Goal: Task Accomplishment & Management: Complete application form

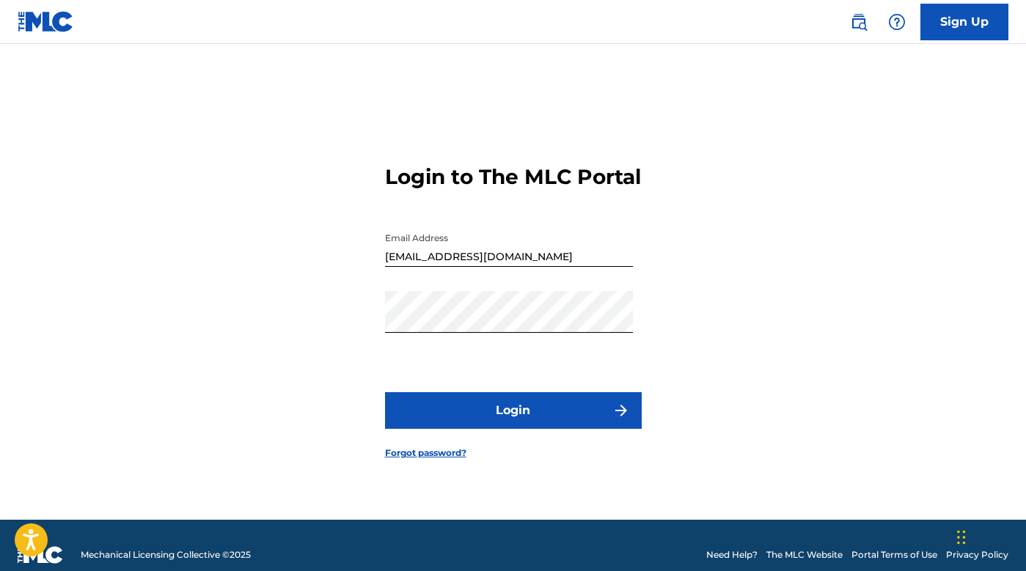
click at [570, 425] on button "Login" at bounding box center [513, 410] width 257 height 37
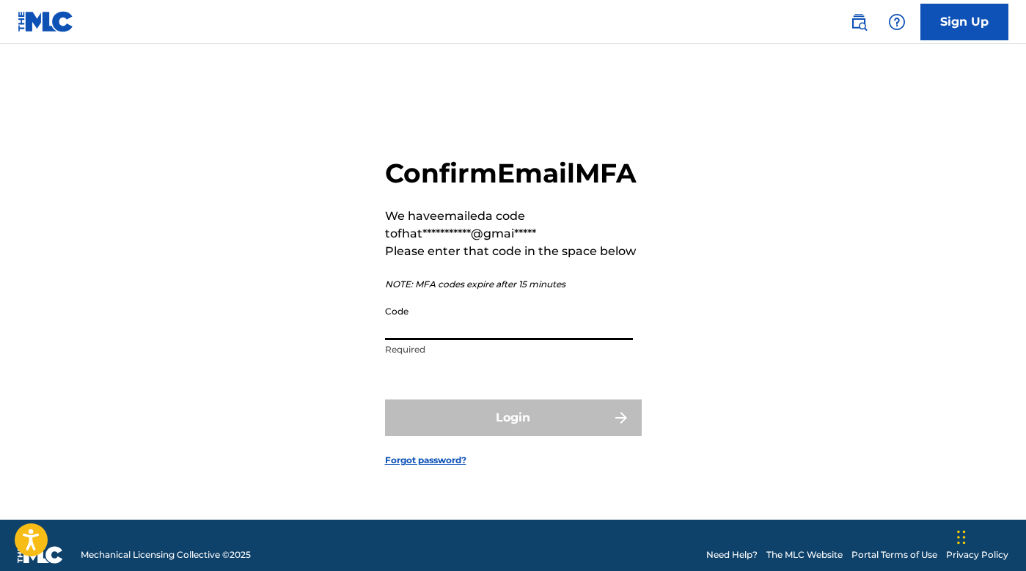
click at [462, 340] on input "Code" at bounding box center [509, 320] width 248 height 42
paste input "472492"
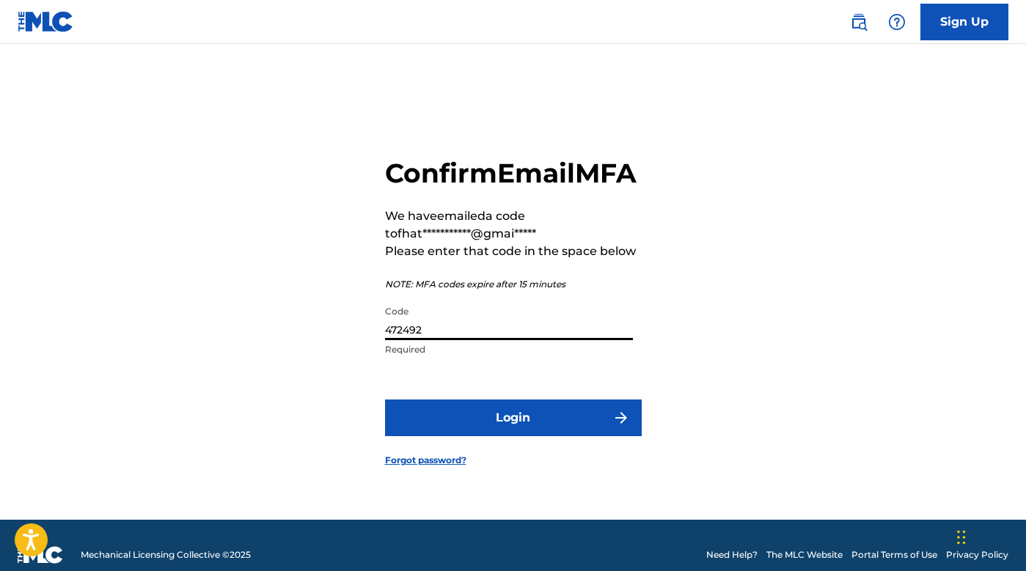
type input "472492"
click at [467, 436] on button "Login" at bounding box center [513, 418] width 257 height 37
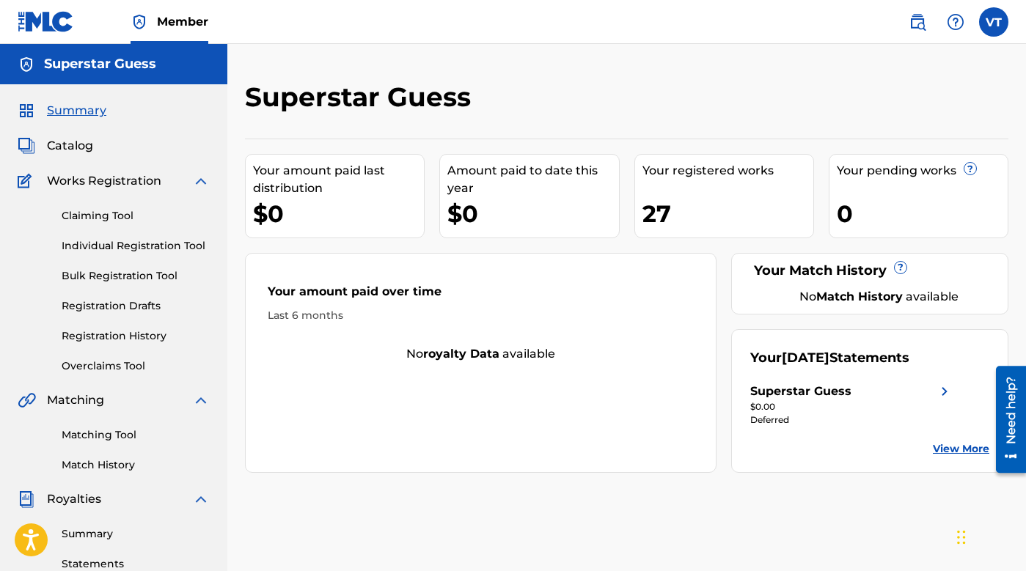
click at [124, 183] on span "Works Registration" at bounding box center [104, 181] width 114 height 18
click at [131, 181] on span "Works Registration" at bounding box center [104, 181] width 114 height 18
click at [200, 183] on img at bounding box center [201, 181] width 18 height 18
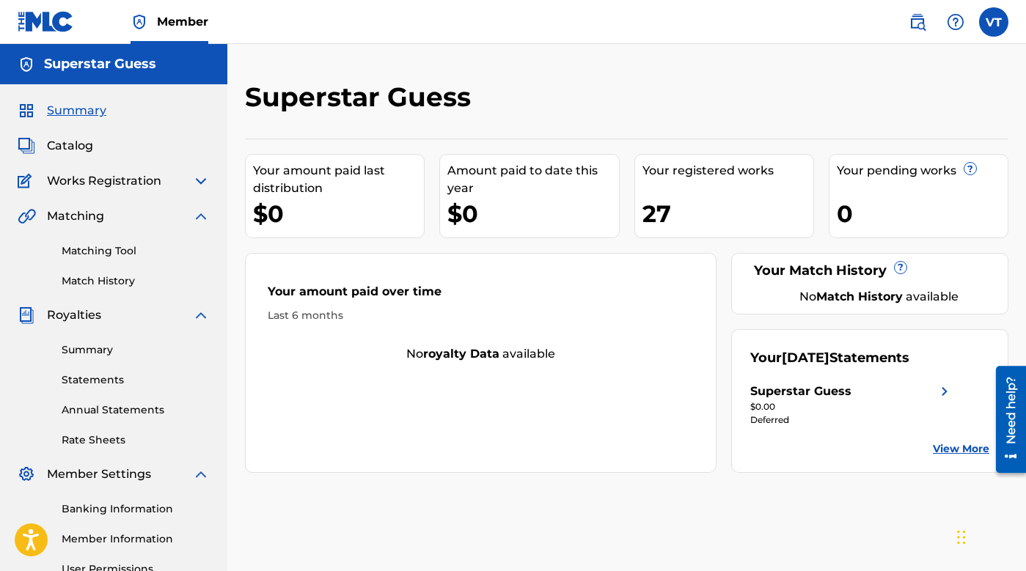
click at [70, 181] on span "Works Registration" at bounding box center [104, 181] width 114 height 18
click at [87, 179] on span "Works Registration" at bounding box center [104, 181] width 114 height 18
click at [137, 194] on div "Summary Catalog Works Registration Claiming Tool Individual Registration Tool B…" at bounding box center [113, 369] width 227 height 571
click at [36, 183] on img at bounding box center [27, 181] width 19 height 18
click at [23, 183] on img at bounding box center [27, 181] width 19 height 18
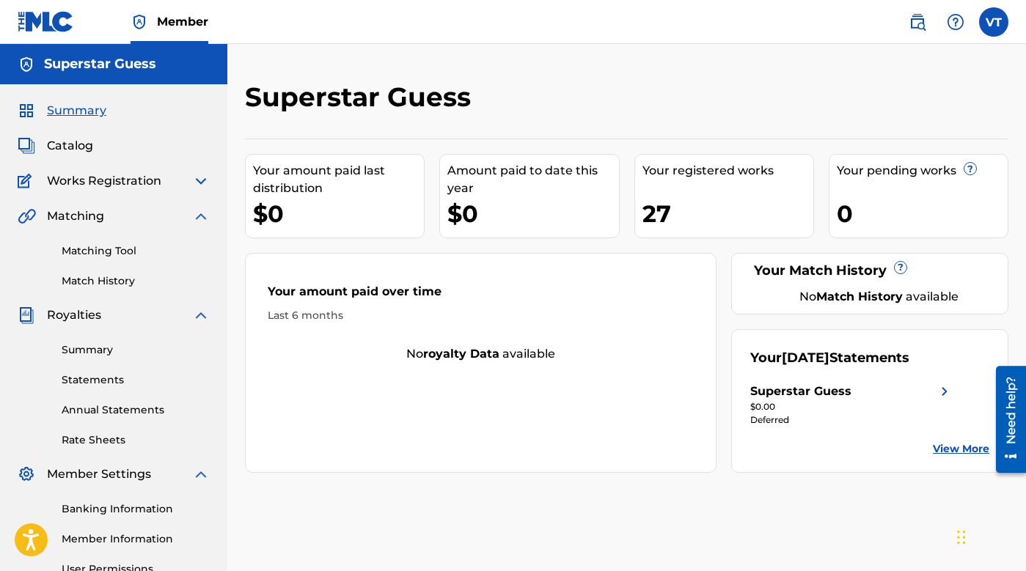
click at [124, 183] on span "Works Registration" at bounding box center [104, 181] width 114 height 18
click at [201, 176] on img at bounding box center [201, 181] width 18 height 18
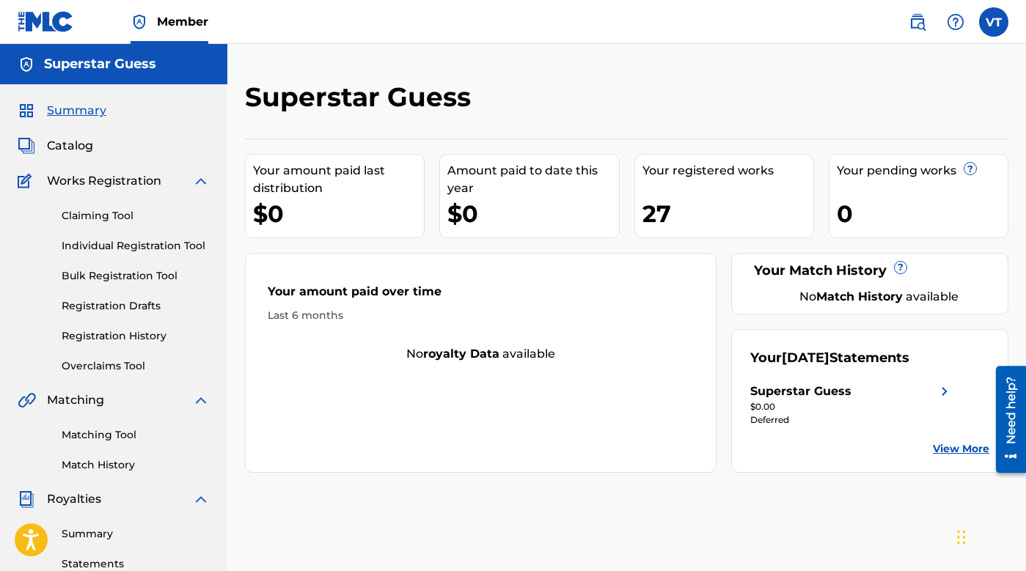
click at [124, 246] on link "Individual Registration Tool" at bounding box center [136, 245] width 148 height 15
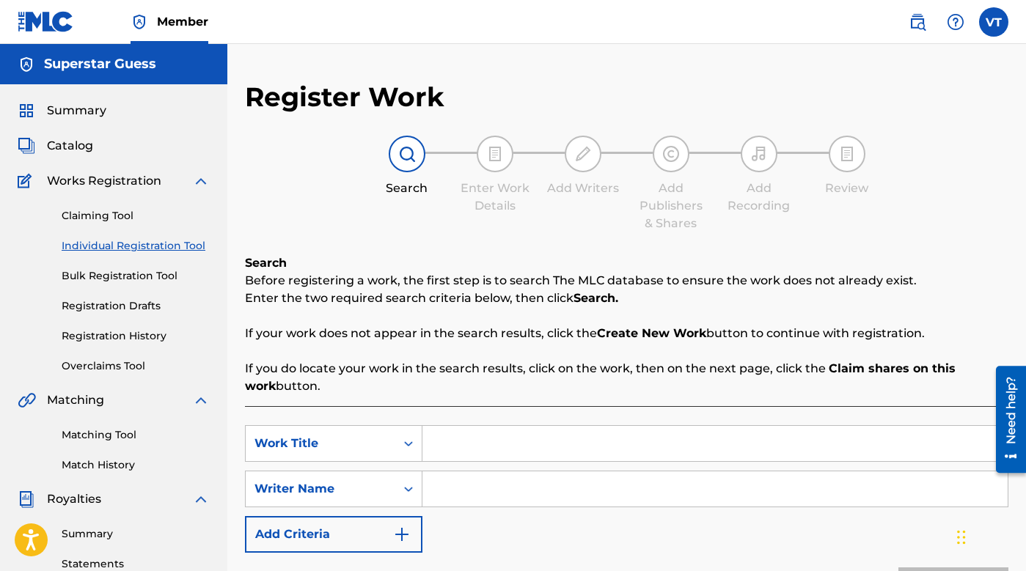
scroll to position [150, 0]
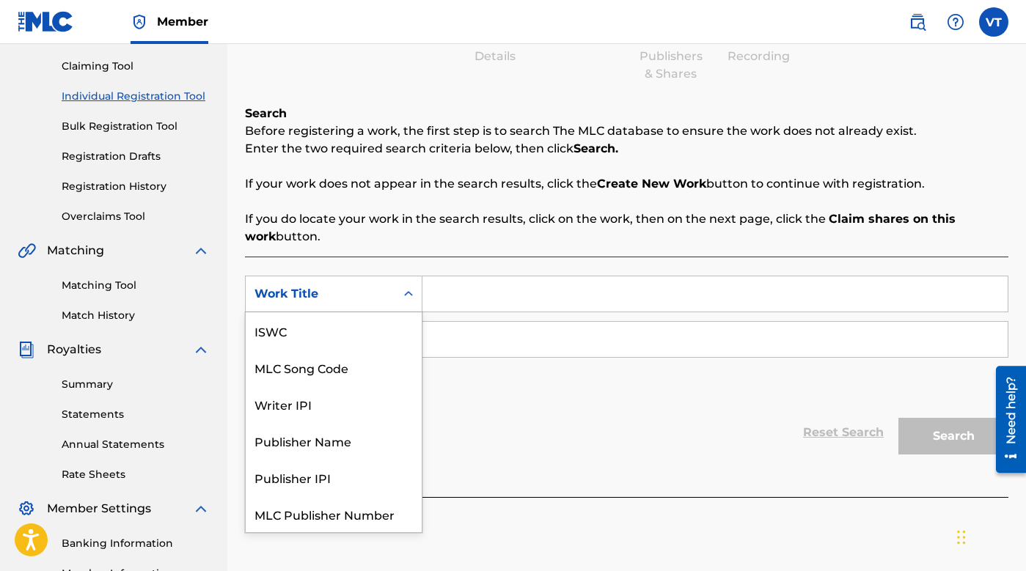
click at [407, 295] on icon "Search Form" at bounding box center [408, 293] width 9 height 5
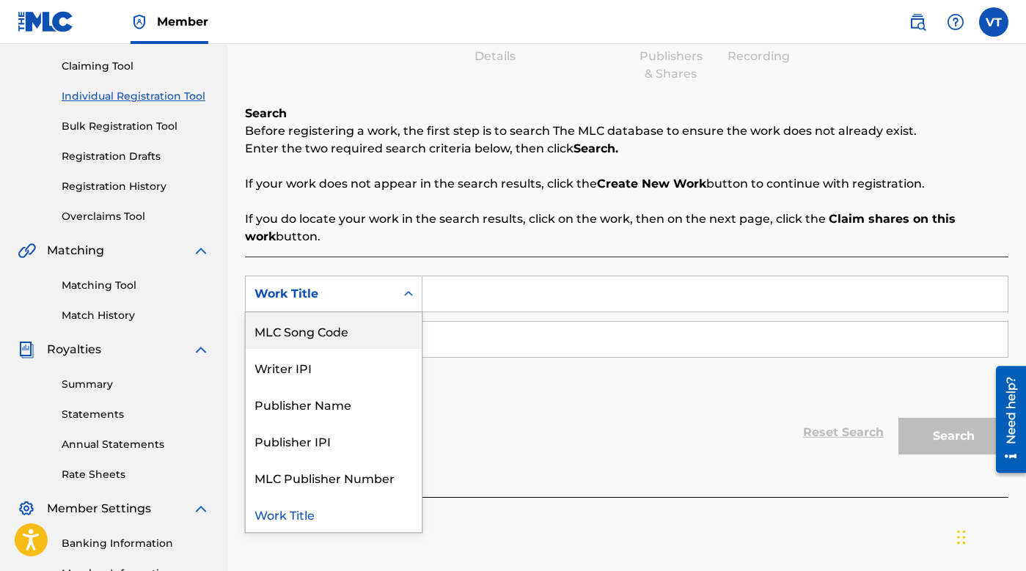
click at [511, 295] on input "Search Form" at bounding box center [715, 294] width 585 height 35
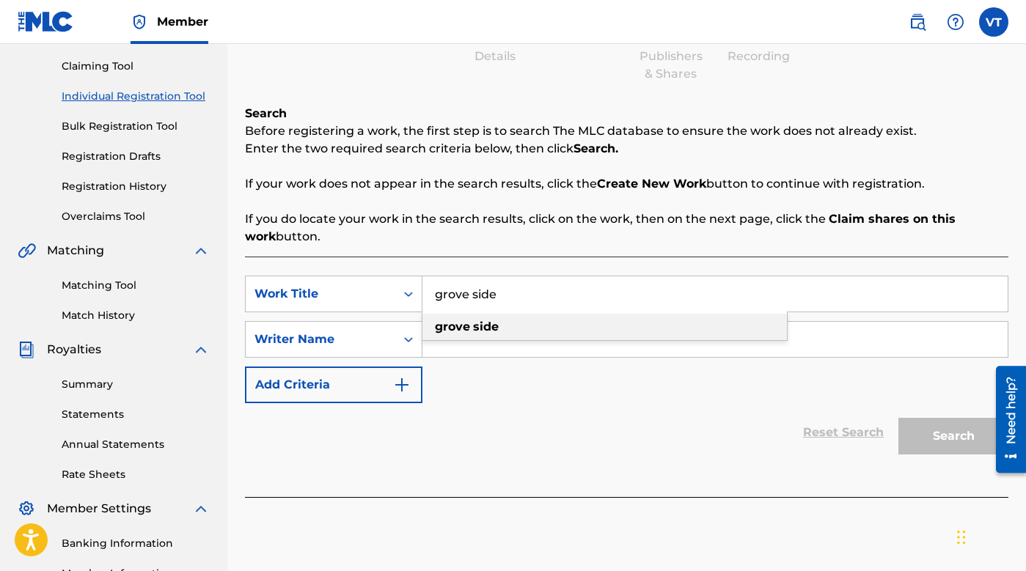
type input "grove side"
click at [456, 329] on strong "grove" at bounding box center [452, 327] width 35 height 14
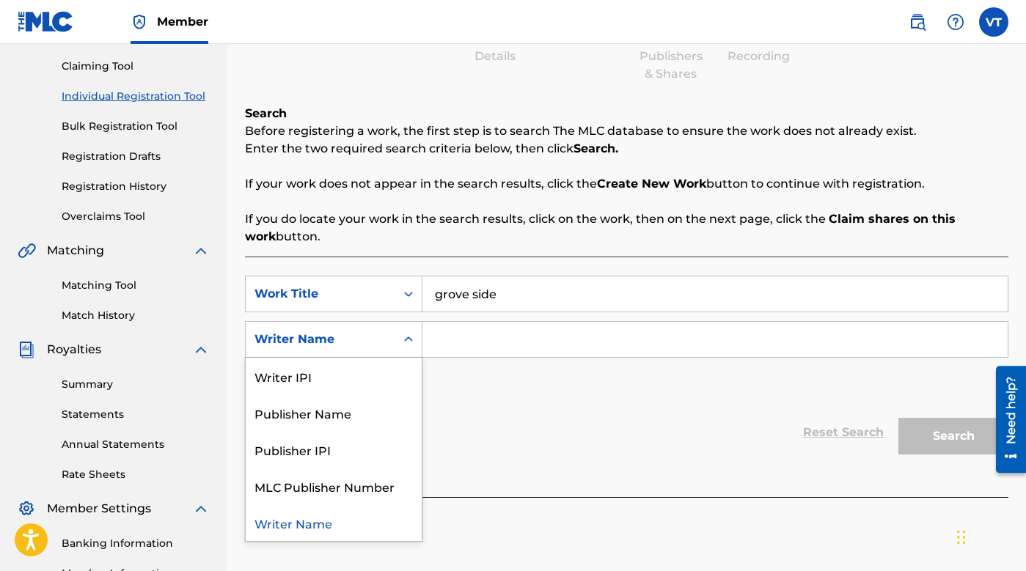
click at [415, 334] on icon "Search Form" at bounding box center [408, 339] width 15 height 15
click at [373, 406] on div "Publisher Name" at bounding box center [334, 413] width 176 height 37
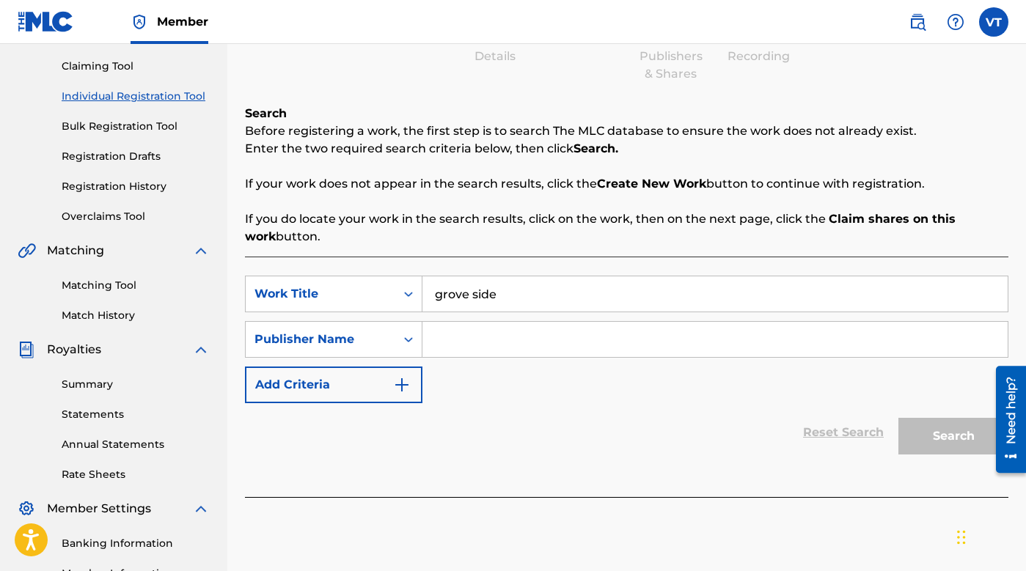
click at [466, 326] on input "Search Form" at bounding box center [715, 339] width 585 height 35
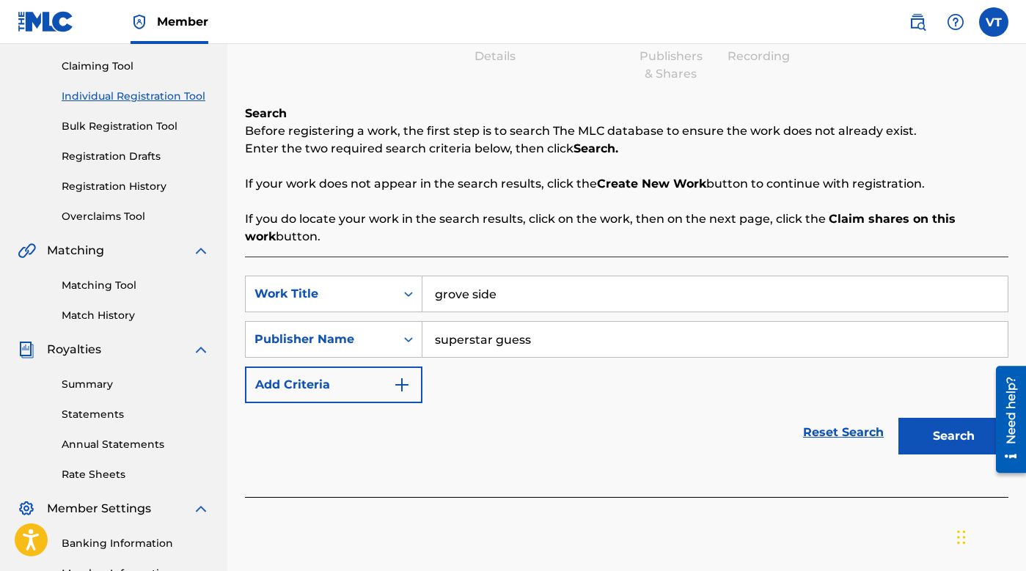
type input "superstar guess"
click at [952, 431] on button "Search" at bounding box center [954, 436] width 110 height 37
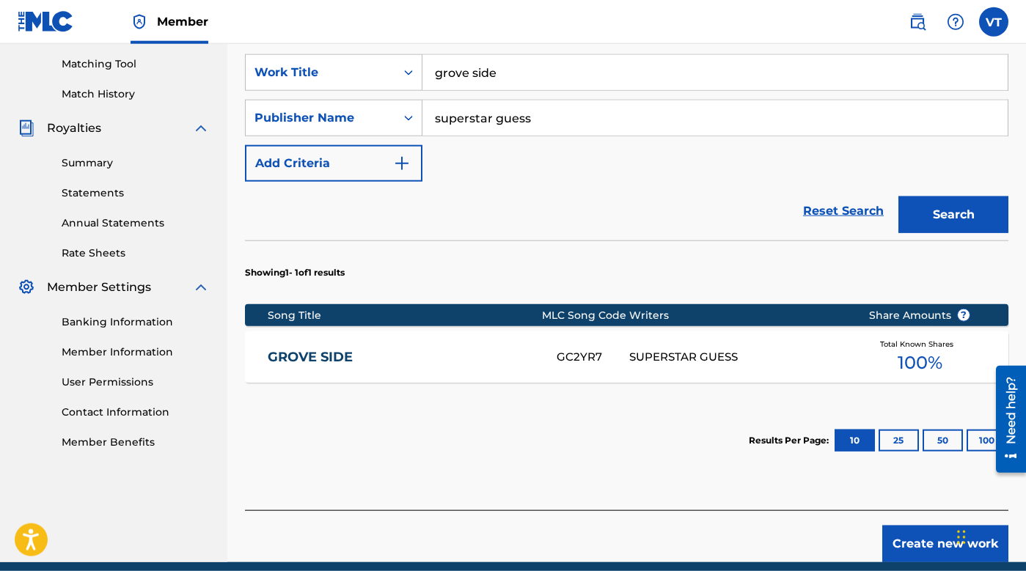
scroll to position [433, 0]
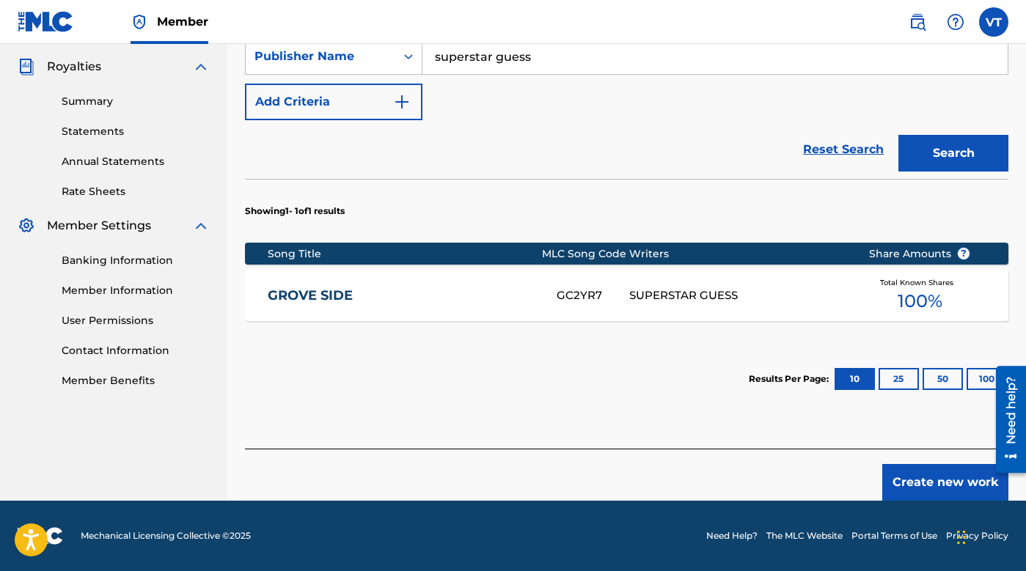
click at [909, 297] on span "100 %" at bounding box center [920, 301] width 45 height 26
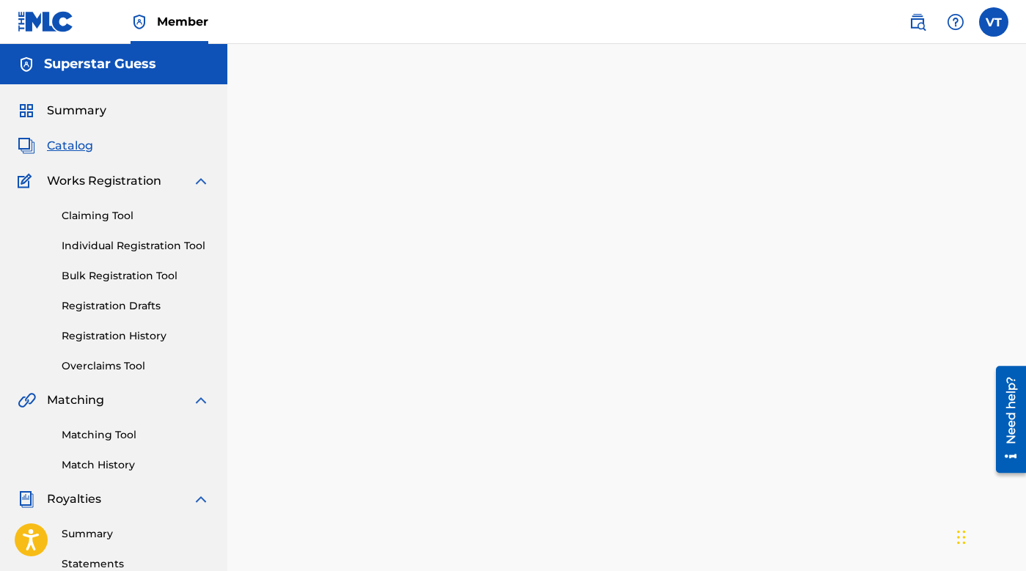
click at [909, 297] on div at bounding box center [626, 460] width 799 height 758
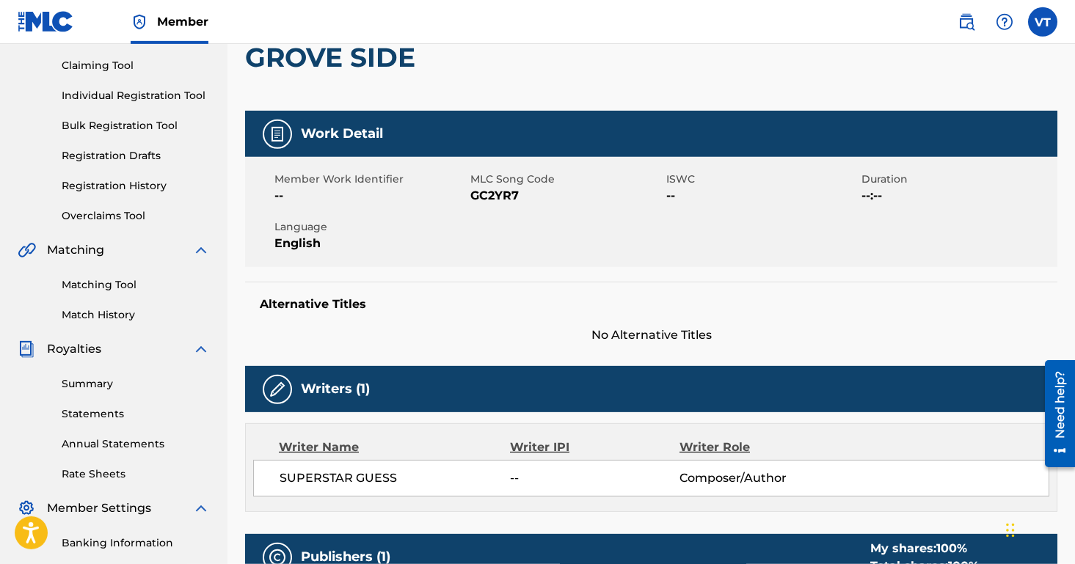
scroll to position [76, 0]
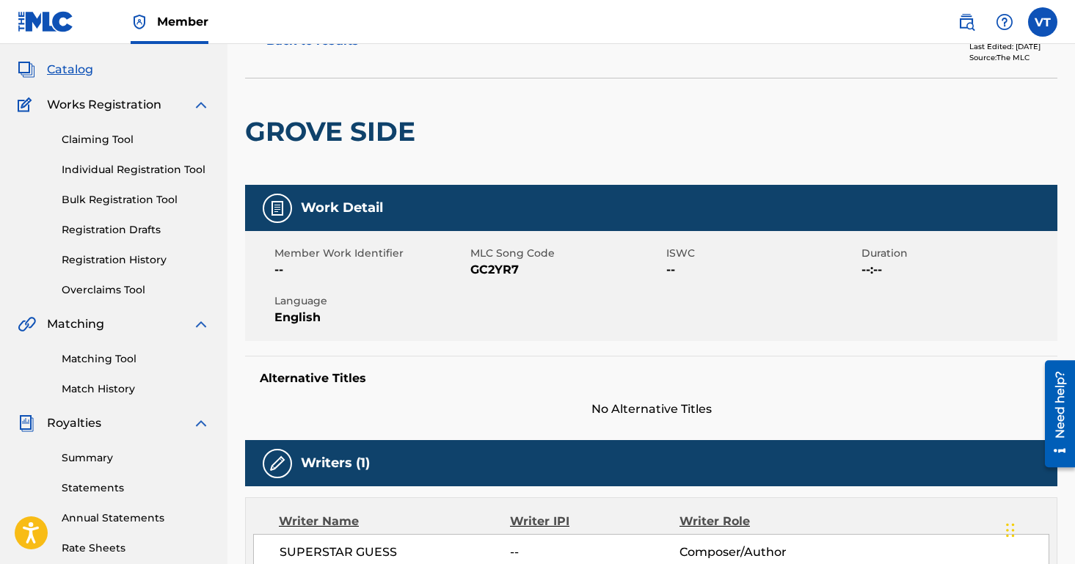
click at [134, 171] on link "Individual Registration Tool" at bounding box center [136, 169] width 148 height 15
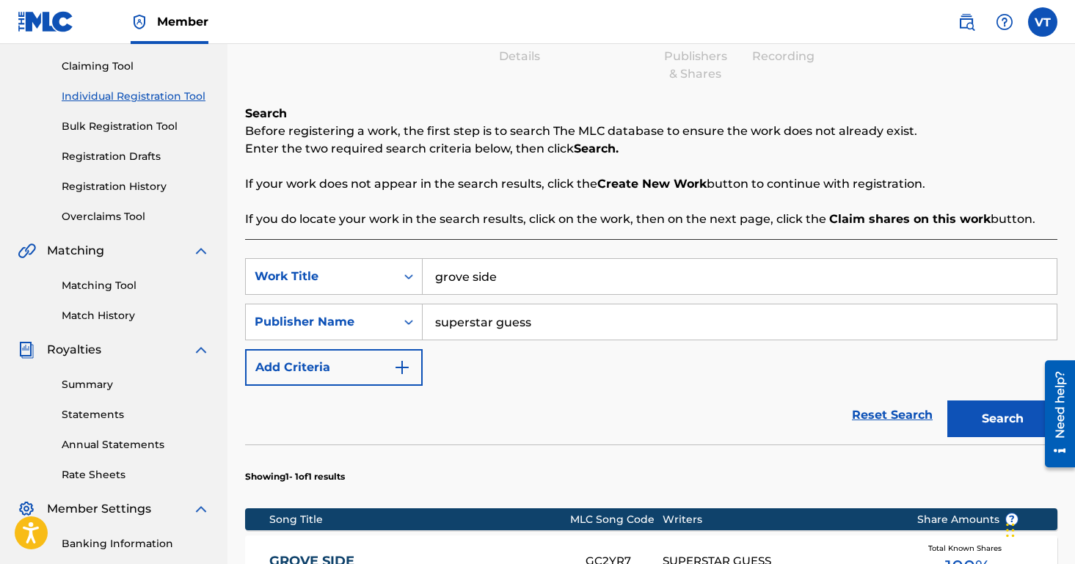
scroll to position [299, 0]
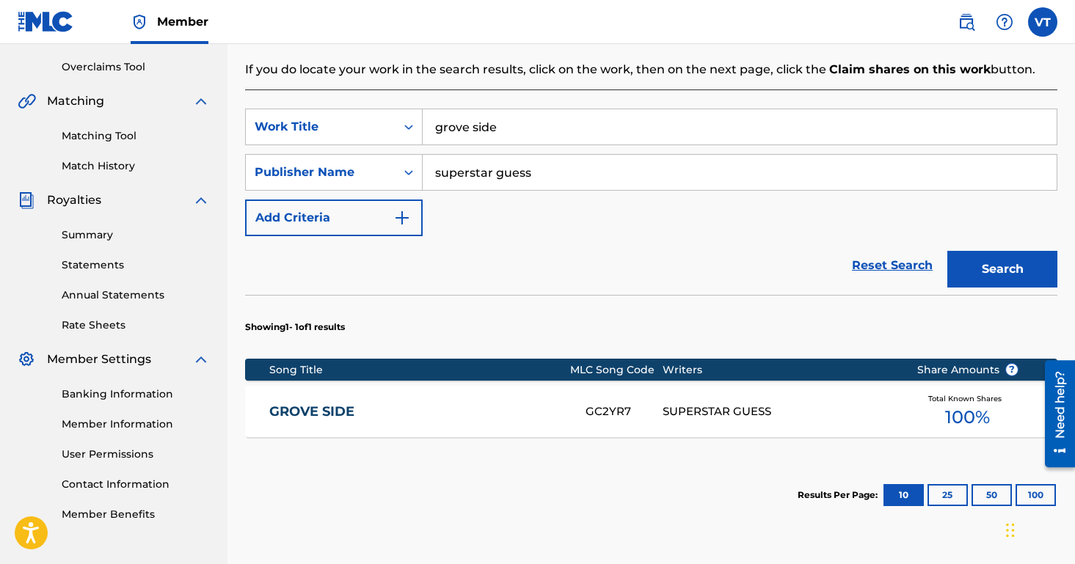
click at [756, 421] on div "GROVE SIDE GC2YR7 SUPERSTAR GUESS Total Known Shares 100 %" at bounding box center [651, 411] width 812 height 51
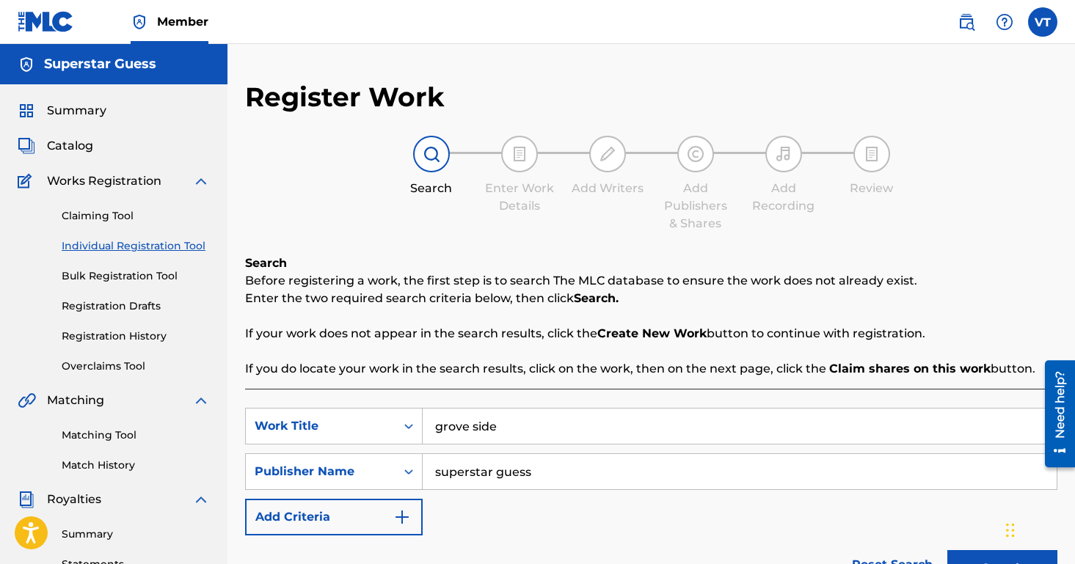
click at [756, 421] on div "Register Work Search Enter Work Details Add Writers Add Publishers & Shares Add…" at bounding box center [650, 499] width 847 height 836
